Goal: Use online tool/utility: Utilize a website feature to perform a specific function

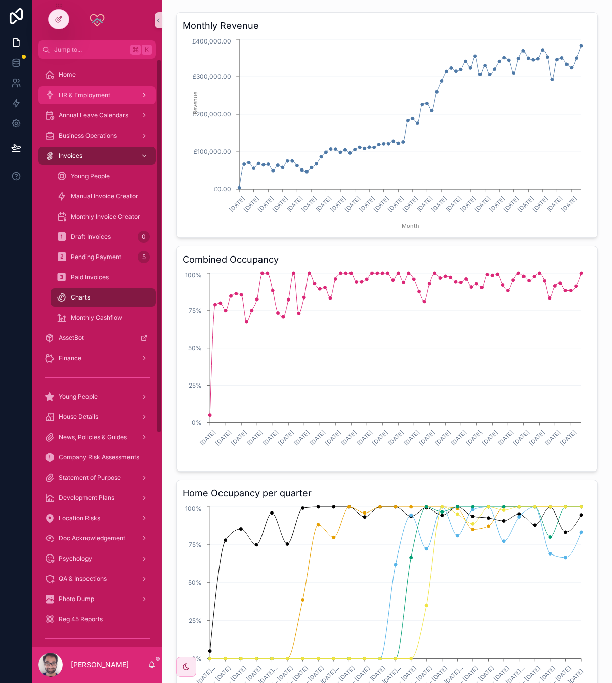
click at [94, 99] on div "HR & Employment" at bounding box center [97, 95] width 105 height 16
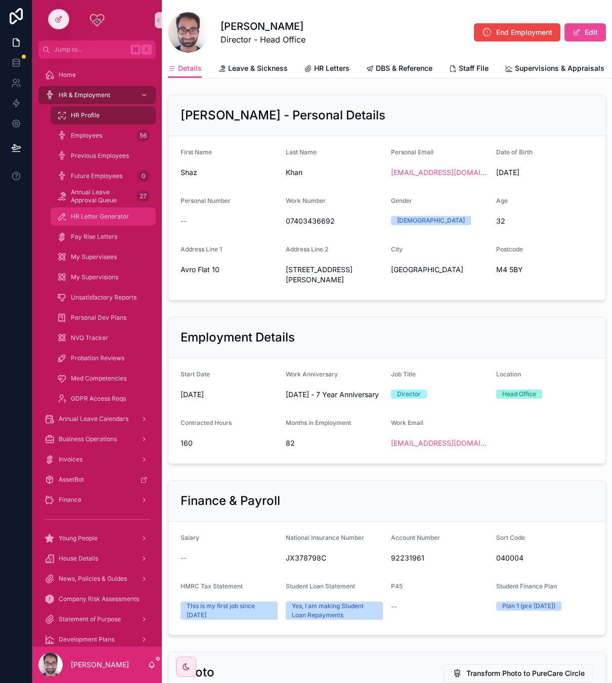
click at [95, 224] on div "HR Letter Generator" at bounding box center [103, 216] width 93 height 16
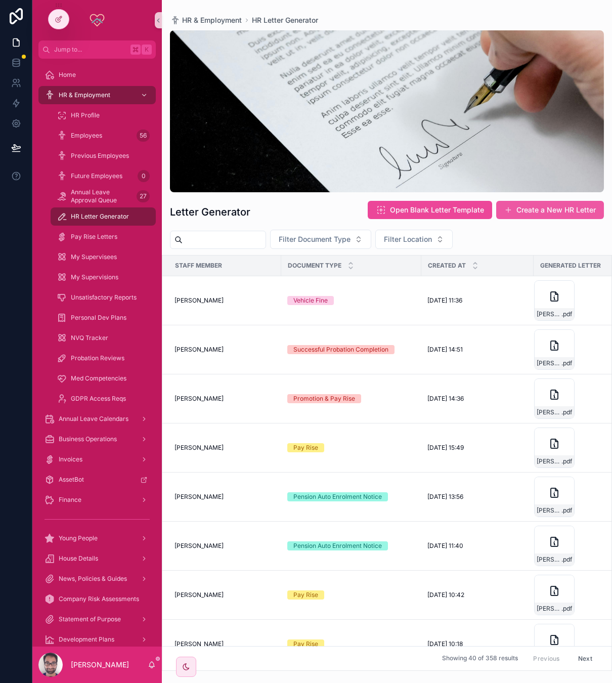
click at [529, 212] on button "Create a New HR Letter" at bounding box center [550, 210] width 108 height 18
